Goal: Task Accomplishment & Management: Manage account settings

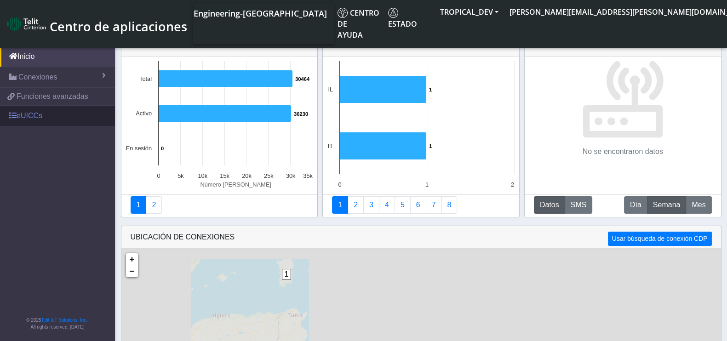
click at [55, 116] on link "eUICCs" at bounding box center [57, 116] width 115 height 20
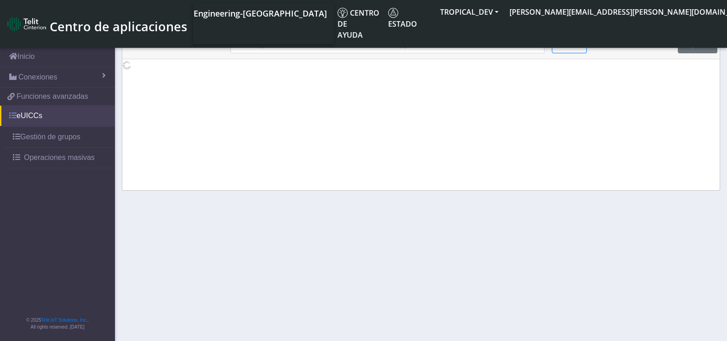
click at [34, 115] on link "eUICCs" at bounding box center [57, 116] width 115 height 20
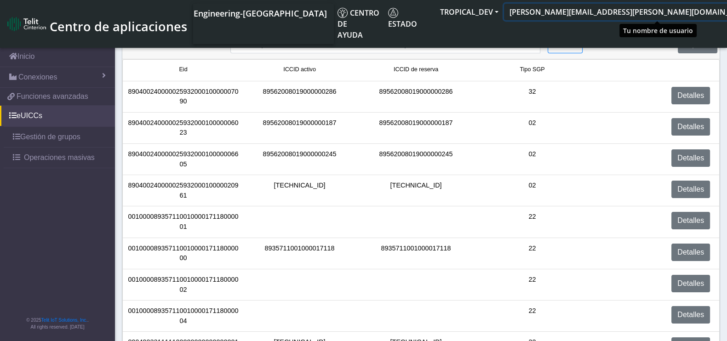
click at [656, 17] on button "[PERSON_NAME][EMAIL_ADDRESS][PERSON_NAME][DOMAIN_NAME]" at bounding box center [634, 12] width 260 height 17
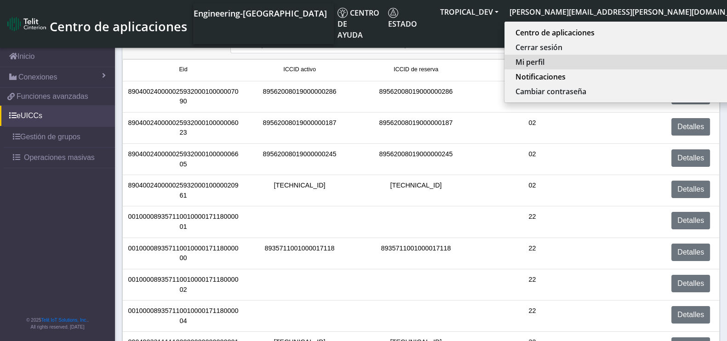
click at [632, 63] on button "Mi perfil" at bounding box center [632, 62] width 256 height 15
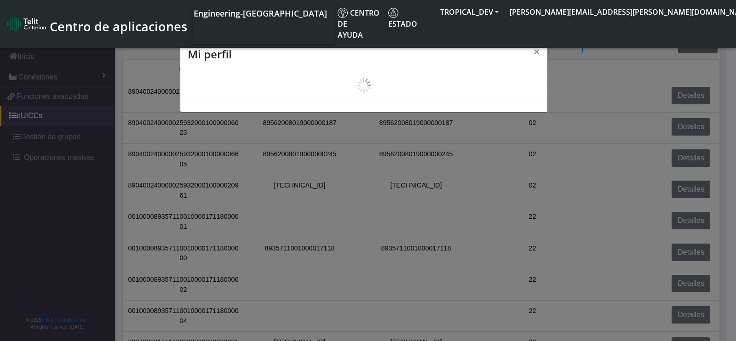
scroll to position [3, 0]
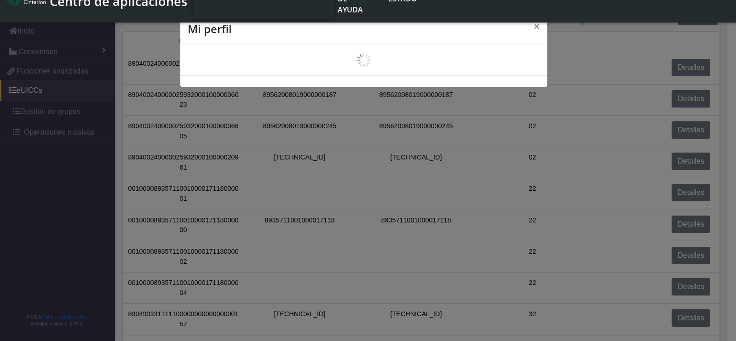
select select "es"
select select "5ea0823b1c5bd764010b9e0c"
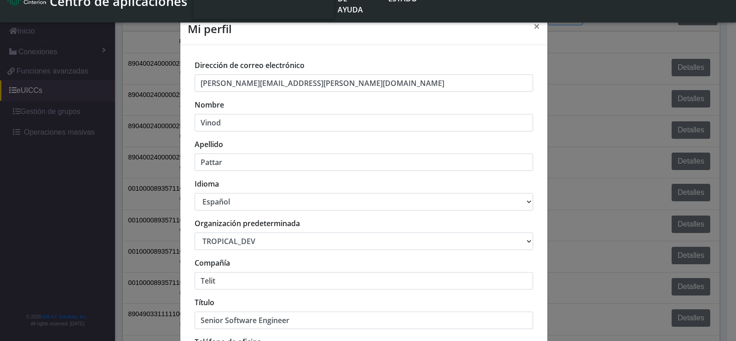
click at [215, 202] on select "中文 English Español" at bounding box center [364, 201] width 338 height 17
select select "en_US"
click at [195, 193] on select "中文 English Español" at bounding box center [364, 201] width 338 height 17
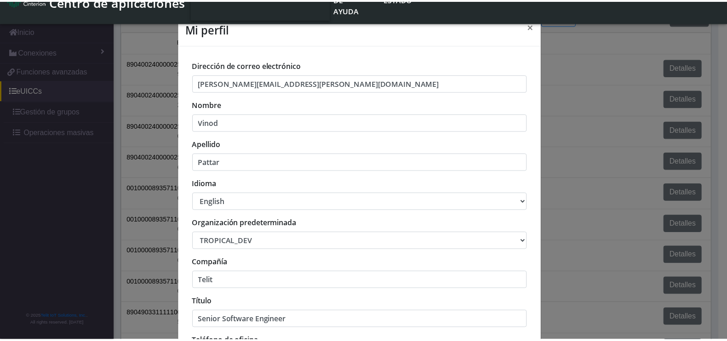
scroll to position [126, 0]
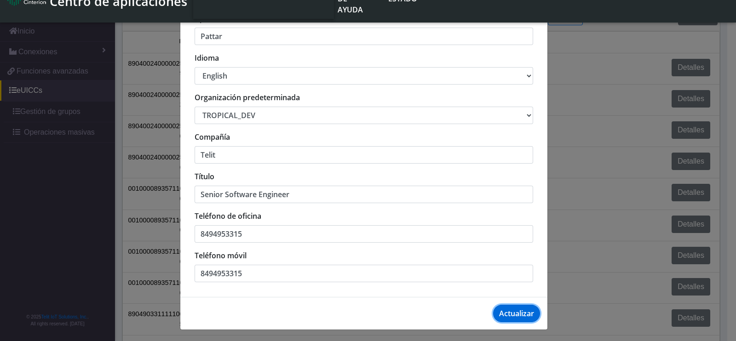
click at [515, 314] on button "Actualizar" at bounding box center [516, 313] width 47 height 17
